Goal: Information Seeking & Learning: Learn about a topic

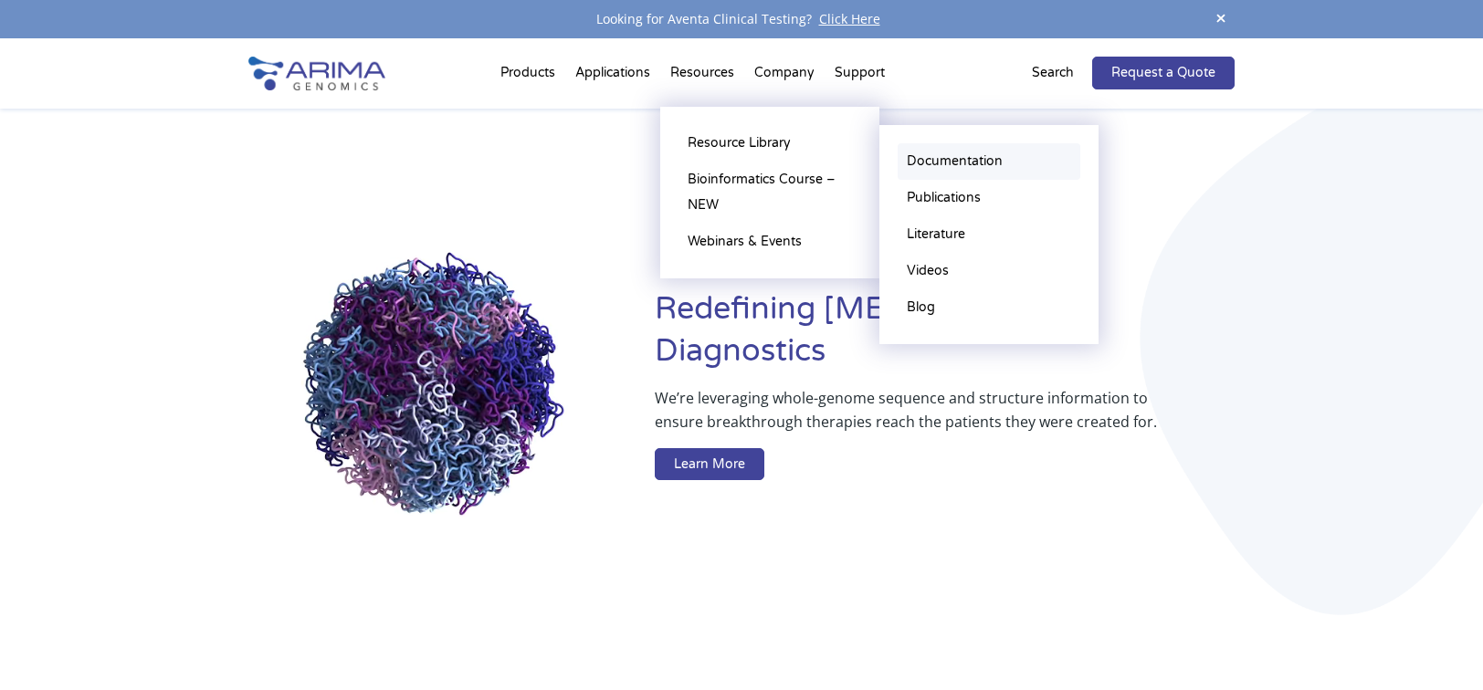
click at [945, 157] on link "Documentation" at bounding box center [988, 161] width 183 height 37
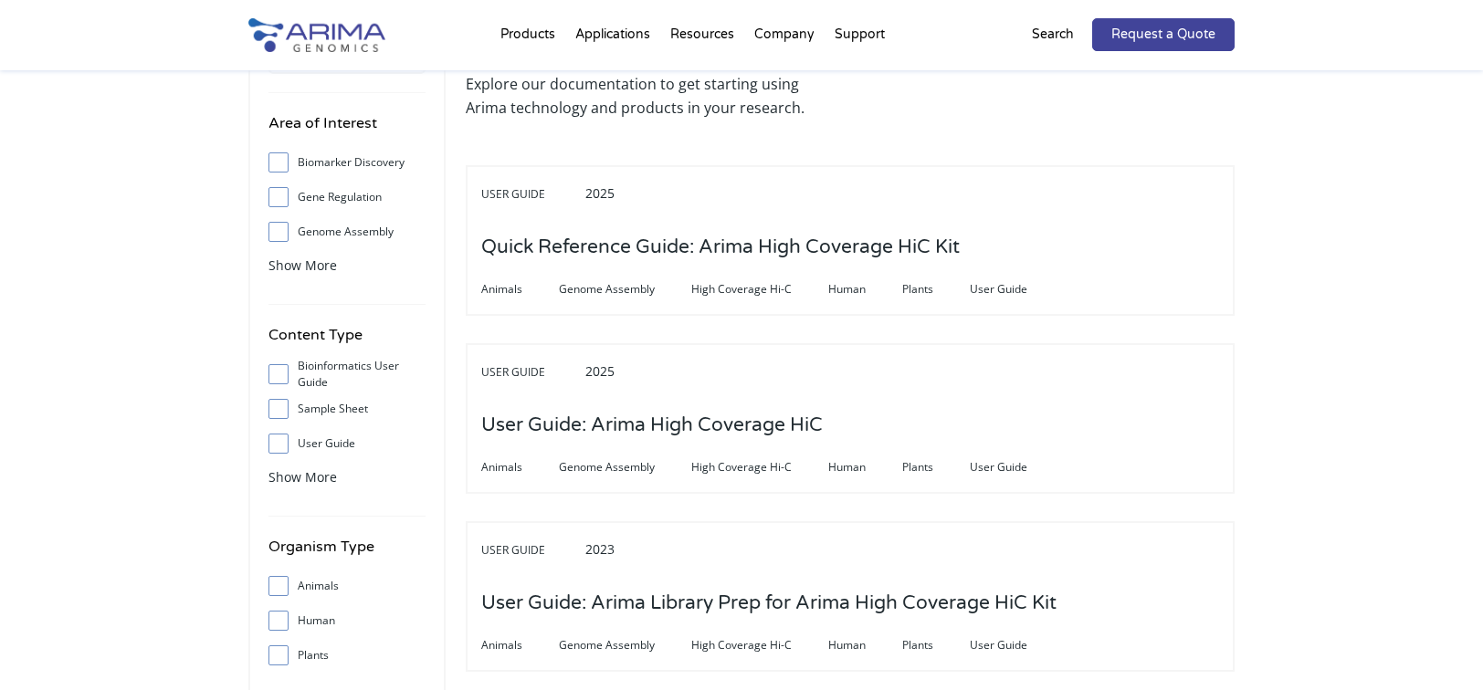
scroll to position [105, 0]
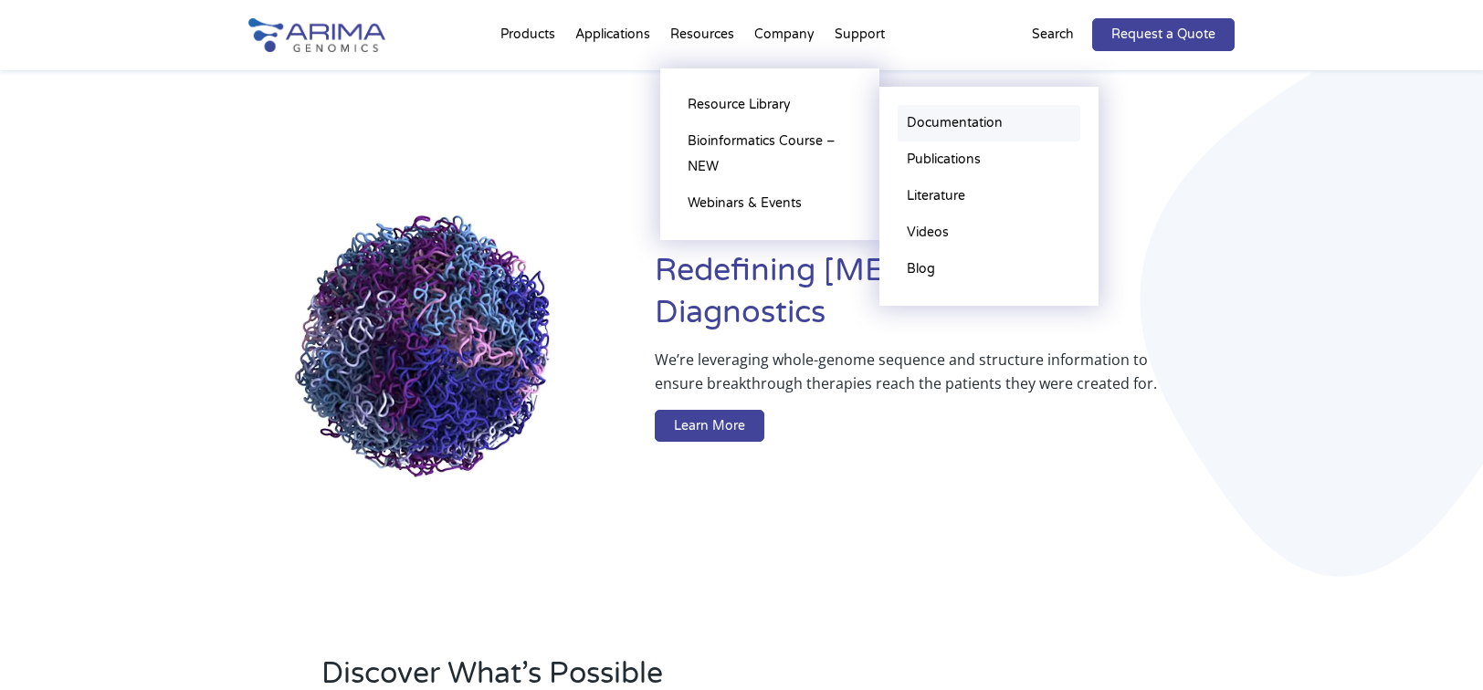
click at [920, 122] on link "Documentation" at bounding box center [988, 123] width 183 height 37
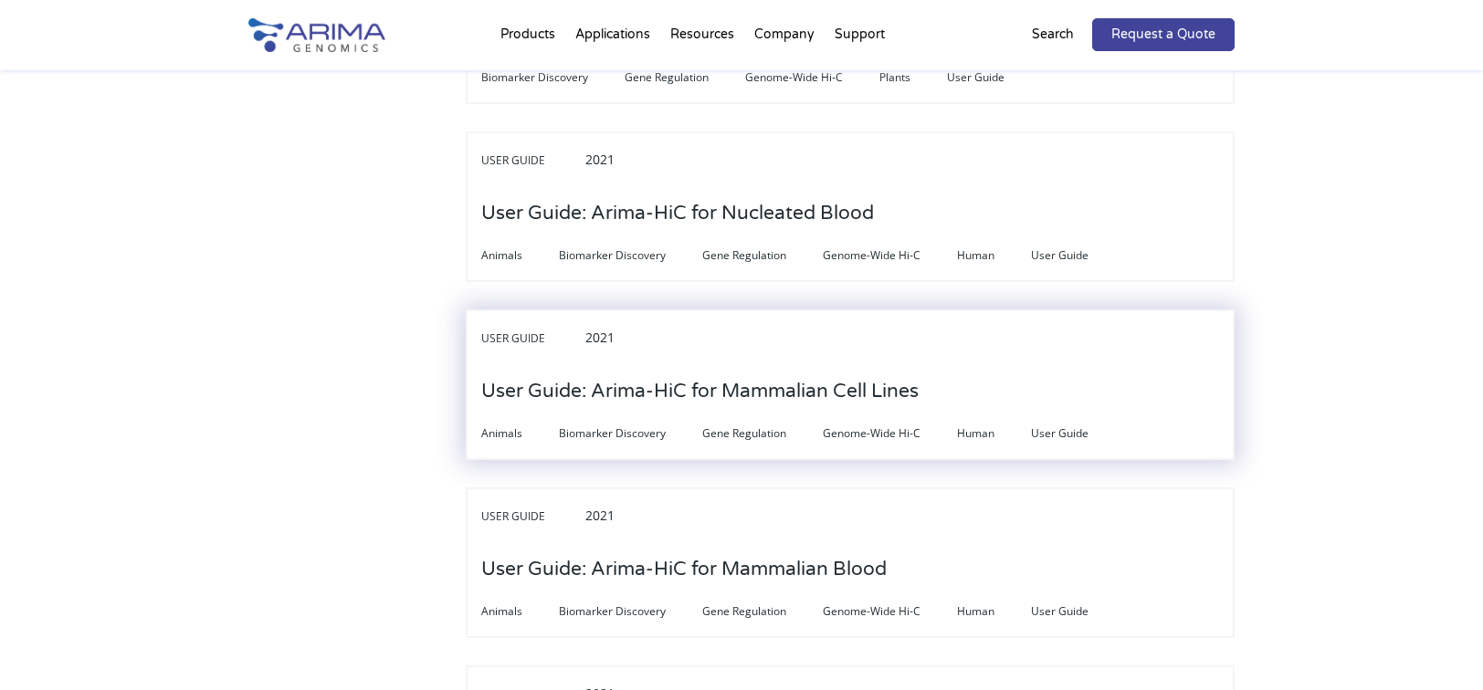
scroll to position [4747, 0]
